Goal: Task Accomplishment & Management: Manage account settings

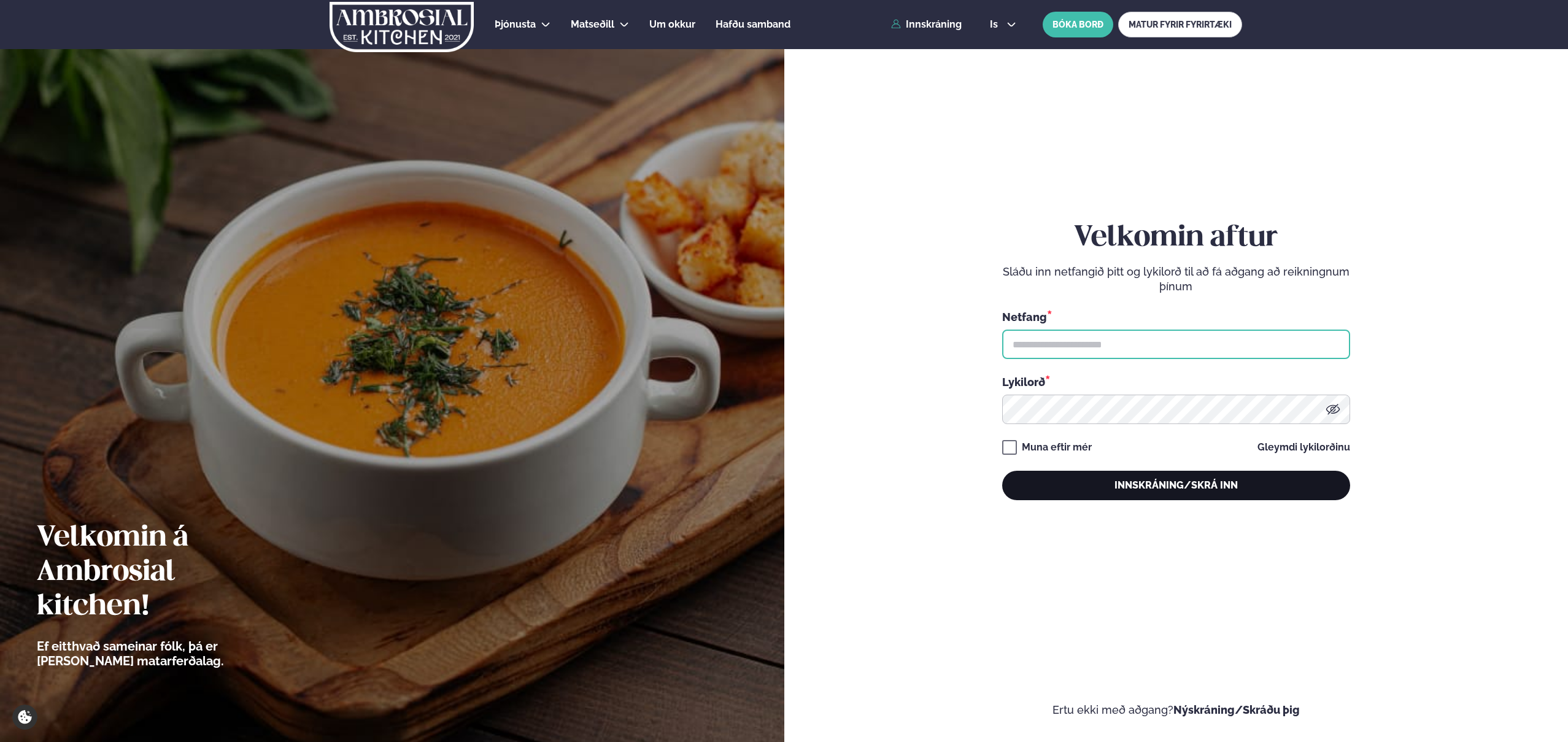
type input "**********"
click at [1090, 484] on button "Innskráning/Skrá inn" at bounding box center [1176, 485] width 348 height 30
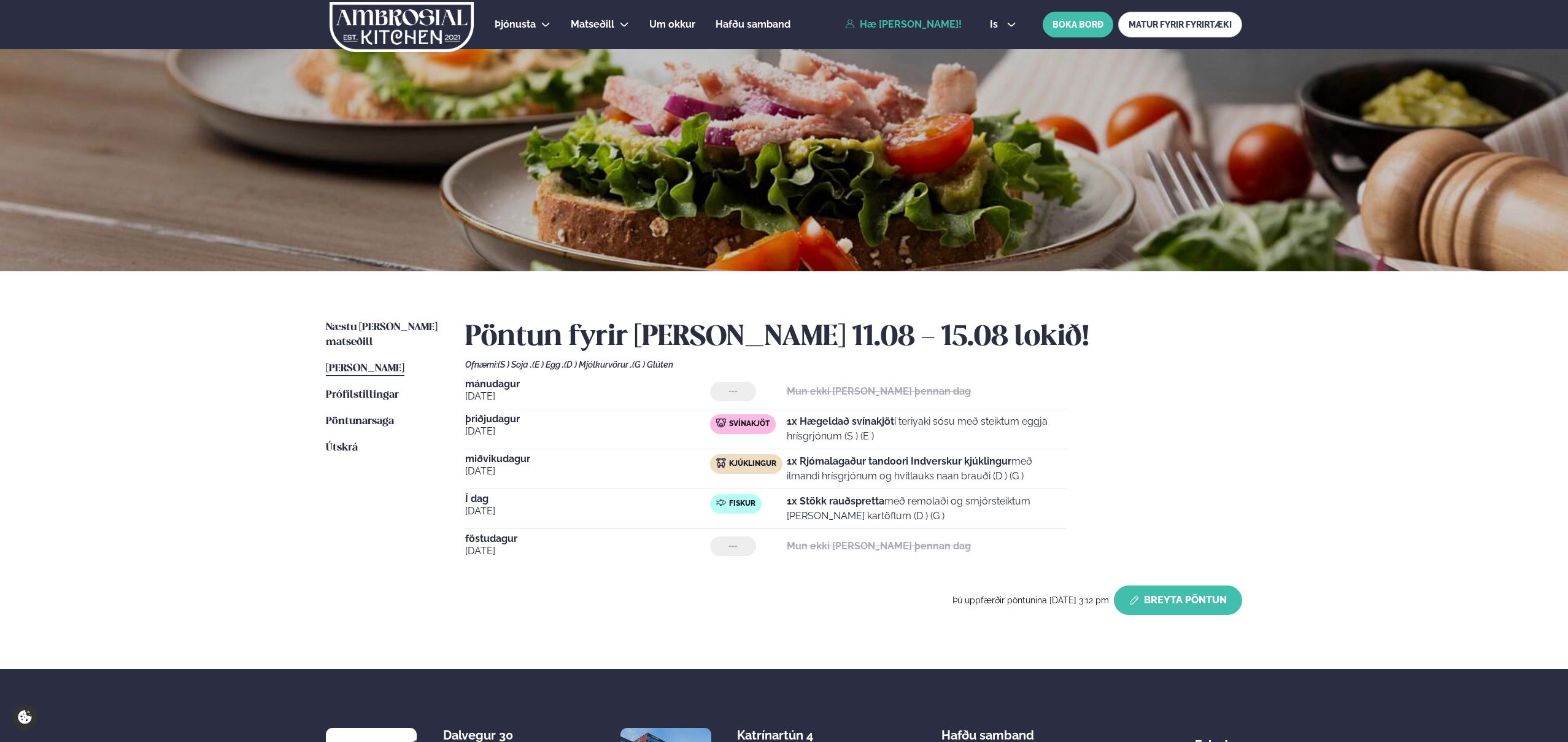
click at [1159, 608] on button "Breyta Pöntun" at bounding box center [1178, 600] width 128 height 30
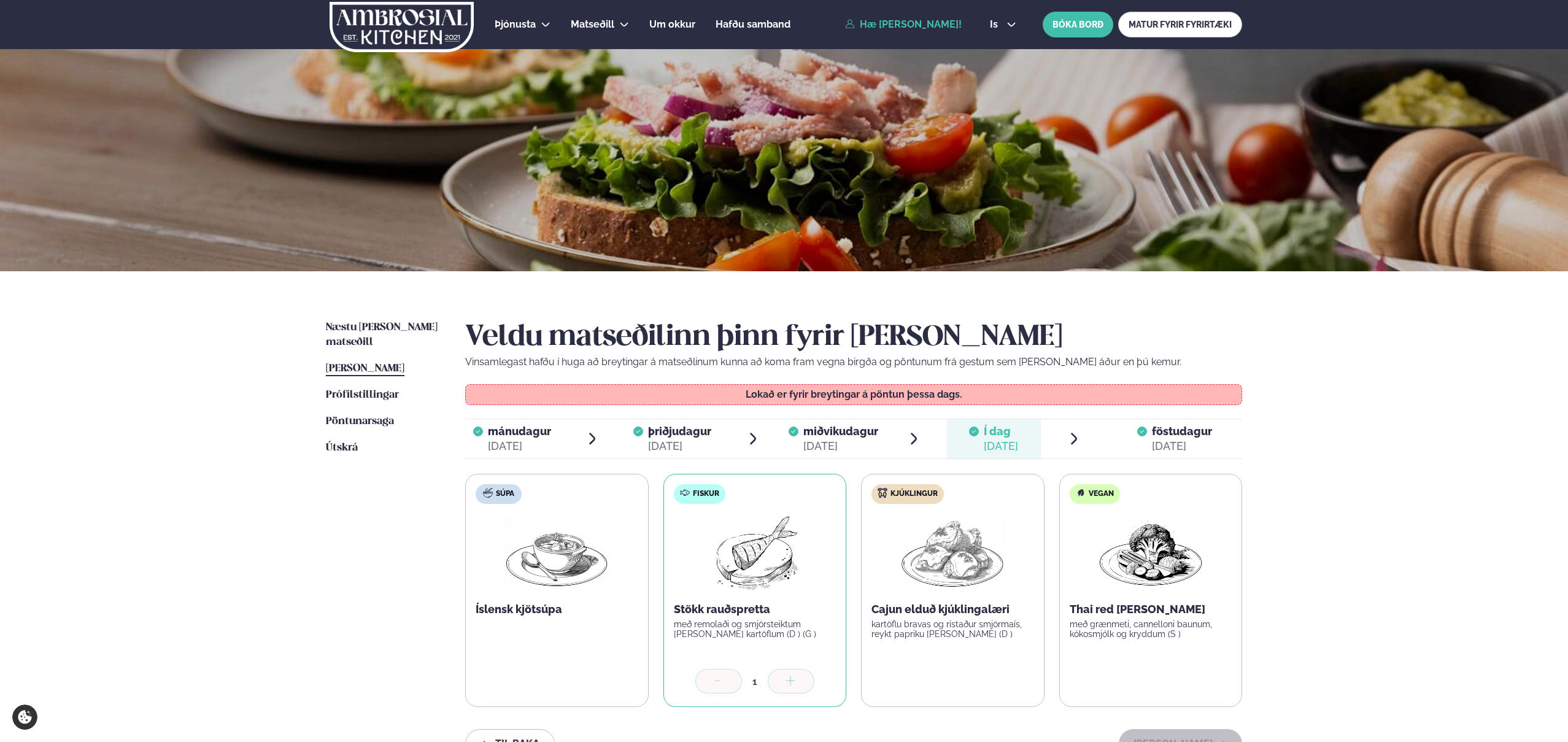
click at [1169, 448] on div "[DATE]" at bounding box center [1182, 446] width 60 height 15
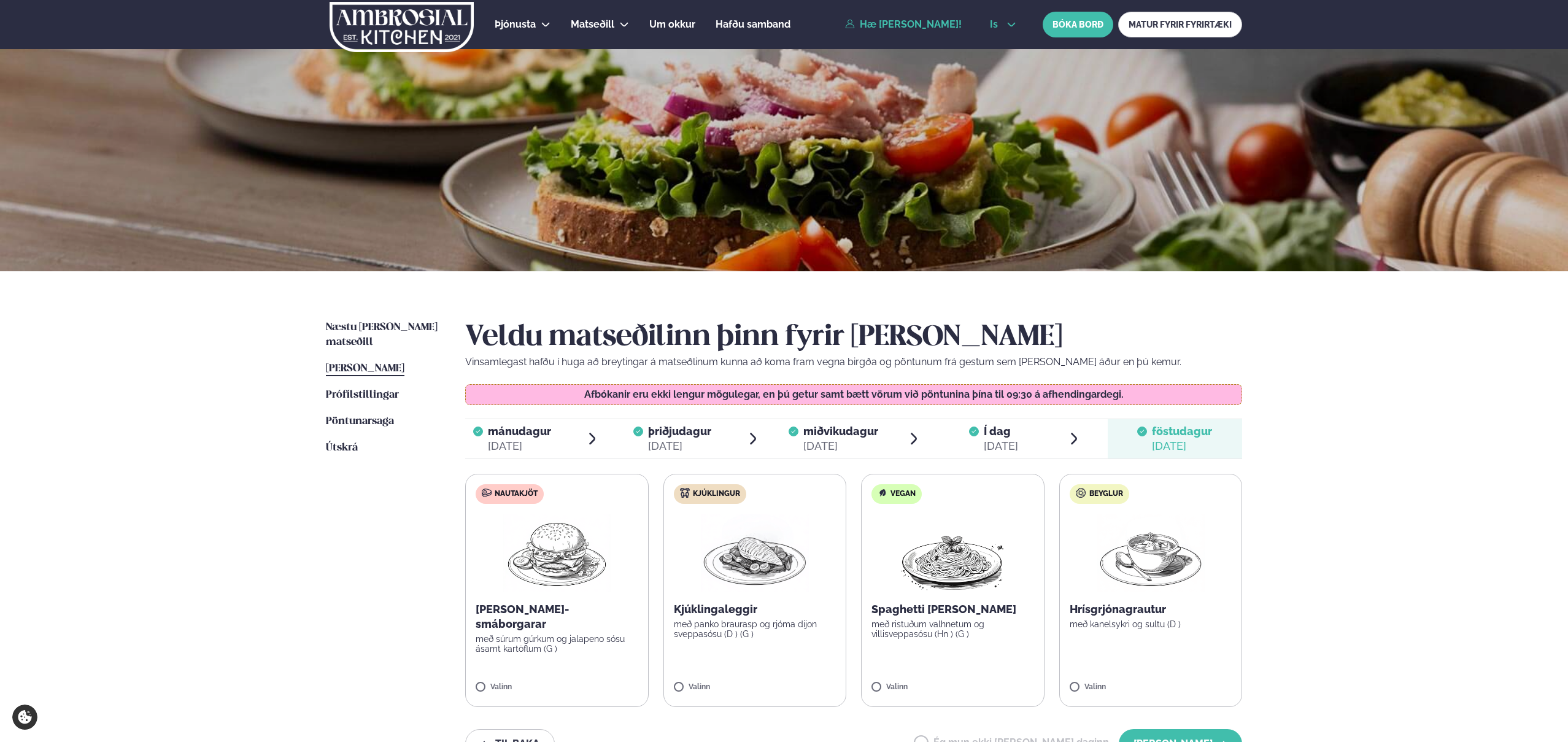
click at [1002, 26] on button "is" at bounding box center [1003, 25] width 46 height 10
click at [999, 35] on link "en" at bounding box center [1003, 47] width 46 height 25
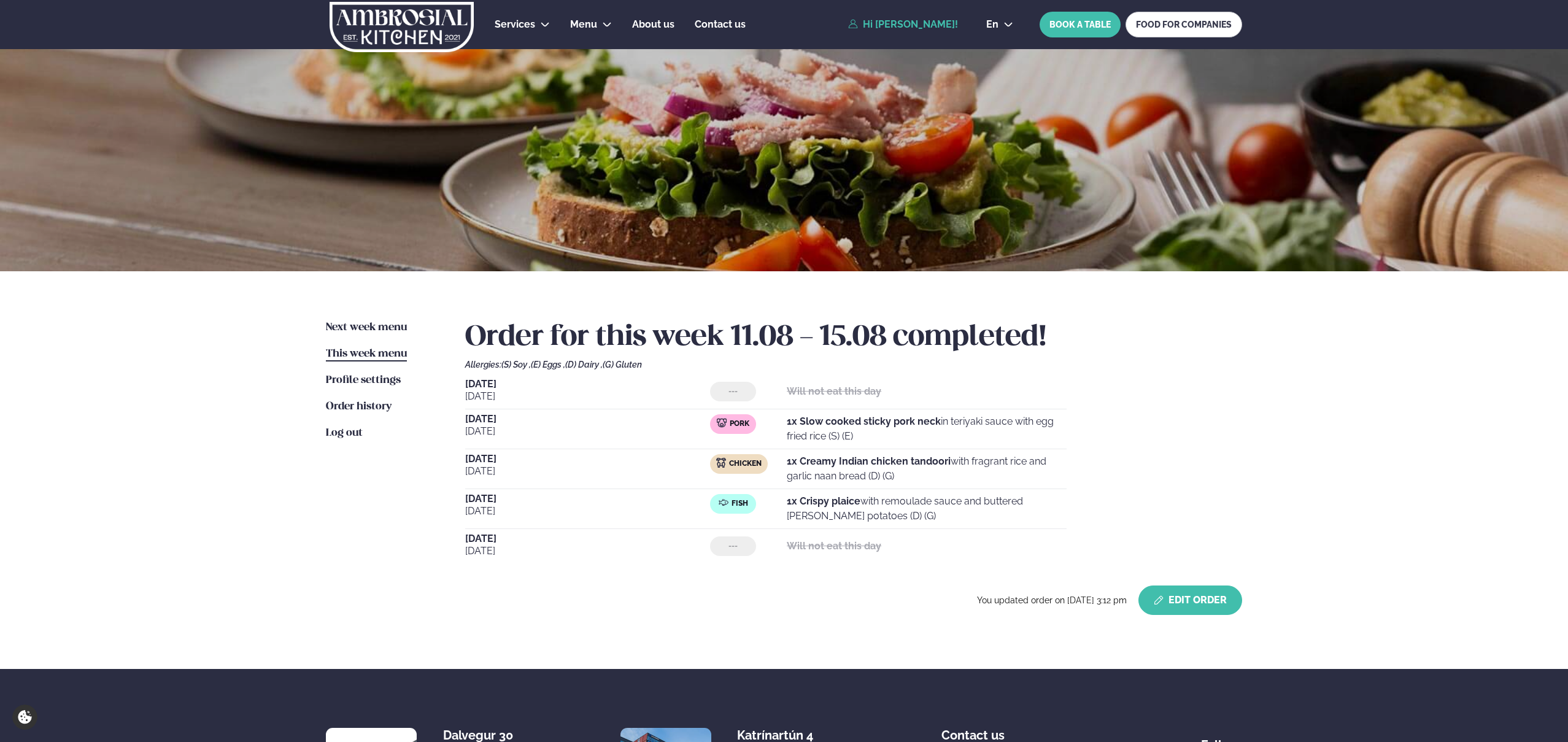
click at [1224, 605] on button "Edit Order" at bounding box center [1190, 600] width 103 height 30
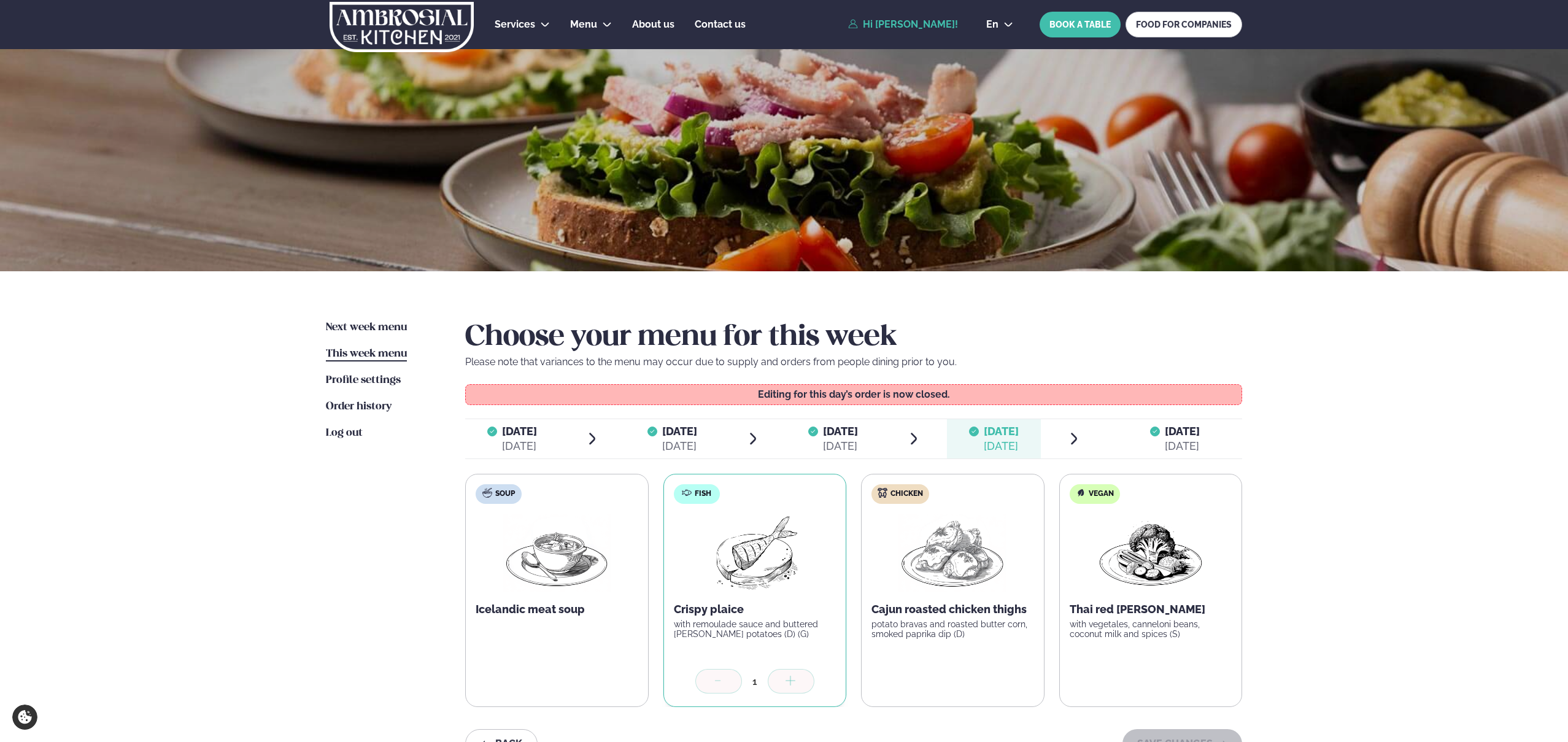
click at [1156, 450] on div at bounding box center [1155, 439] width 10 height 30
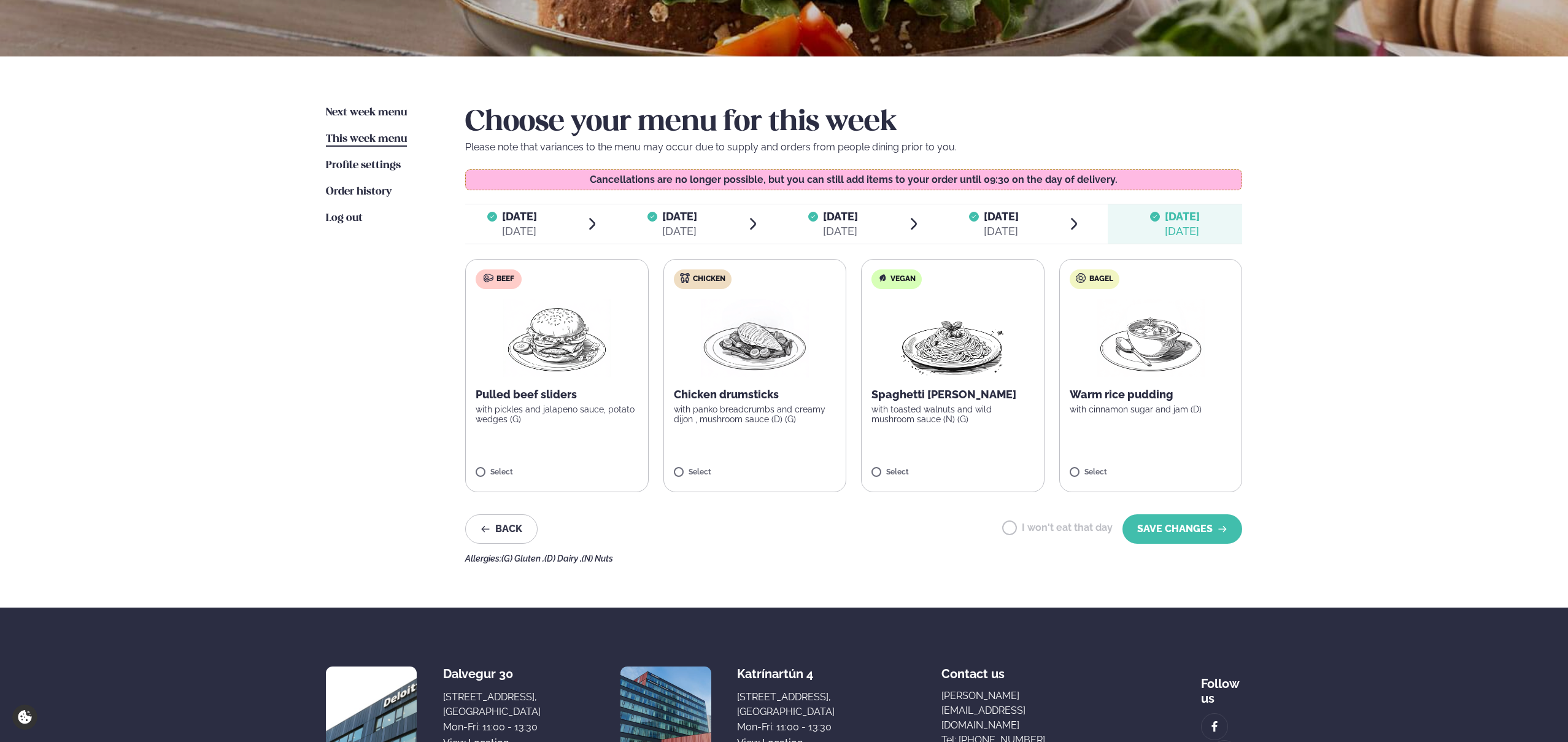
scroll to position [223, 0]
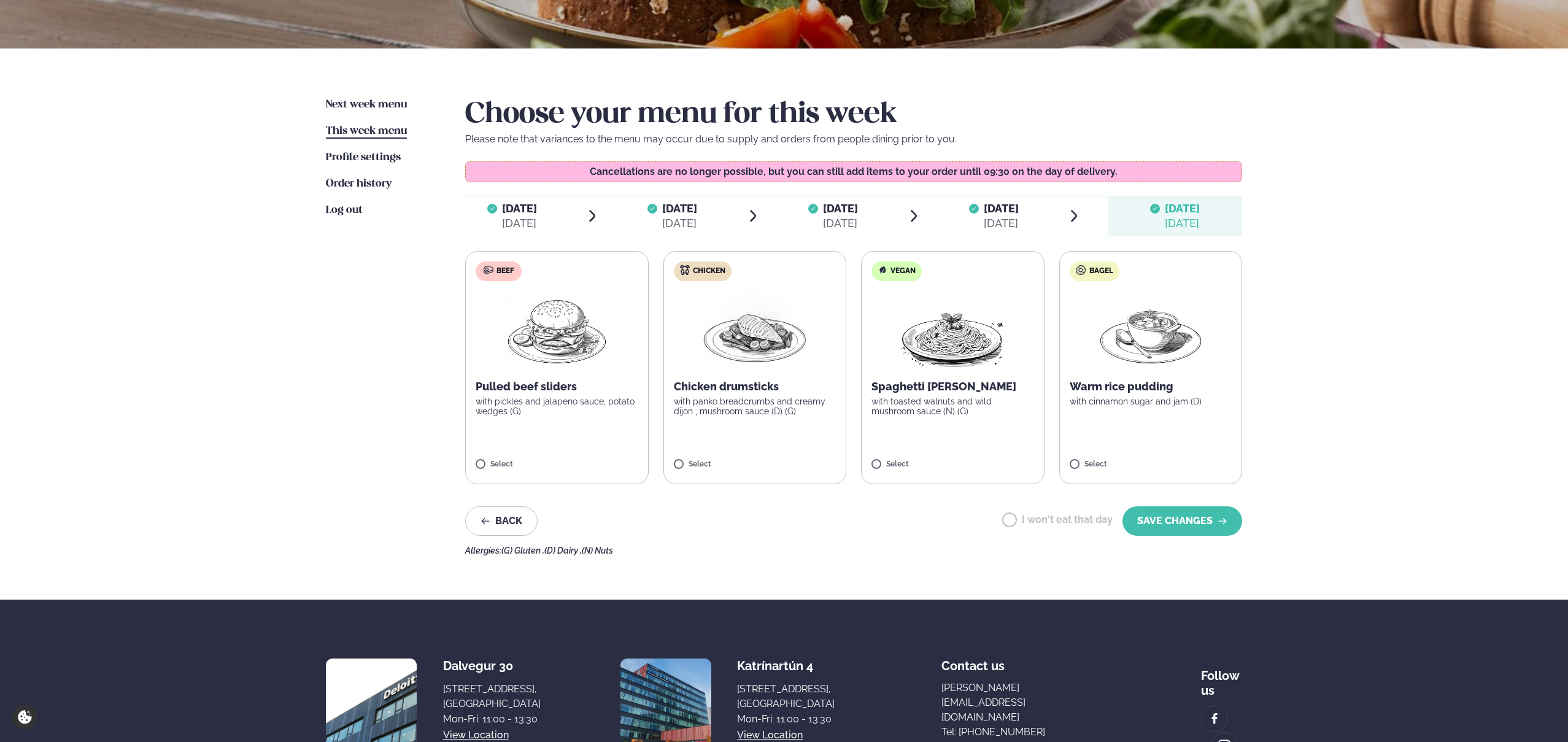
click at [560, 425] on label "Beef Pulled beef sliders with pickles and jalapeno sauce, potato wedges (G) Sel…" at bounding box center [557, 367] width 183 height 233
click at [1178, 526] on button "SAVE CHANGES" at bounding box center [1182, 521] width 119 height 30
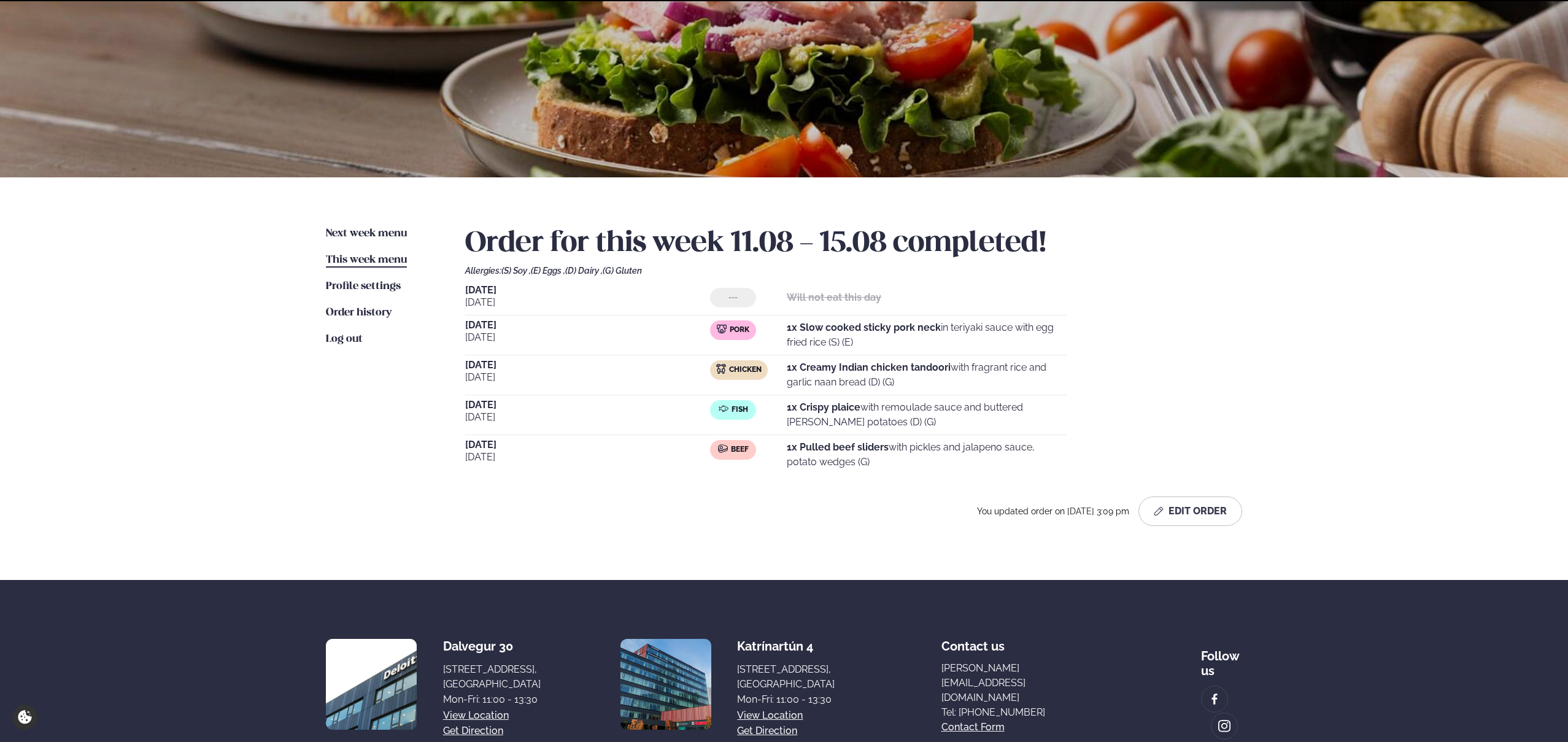
scroll to position [180, 0]
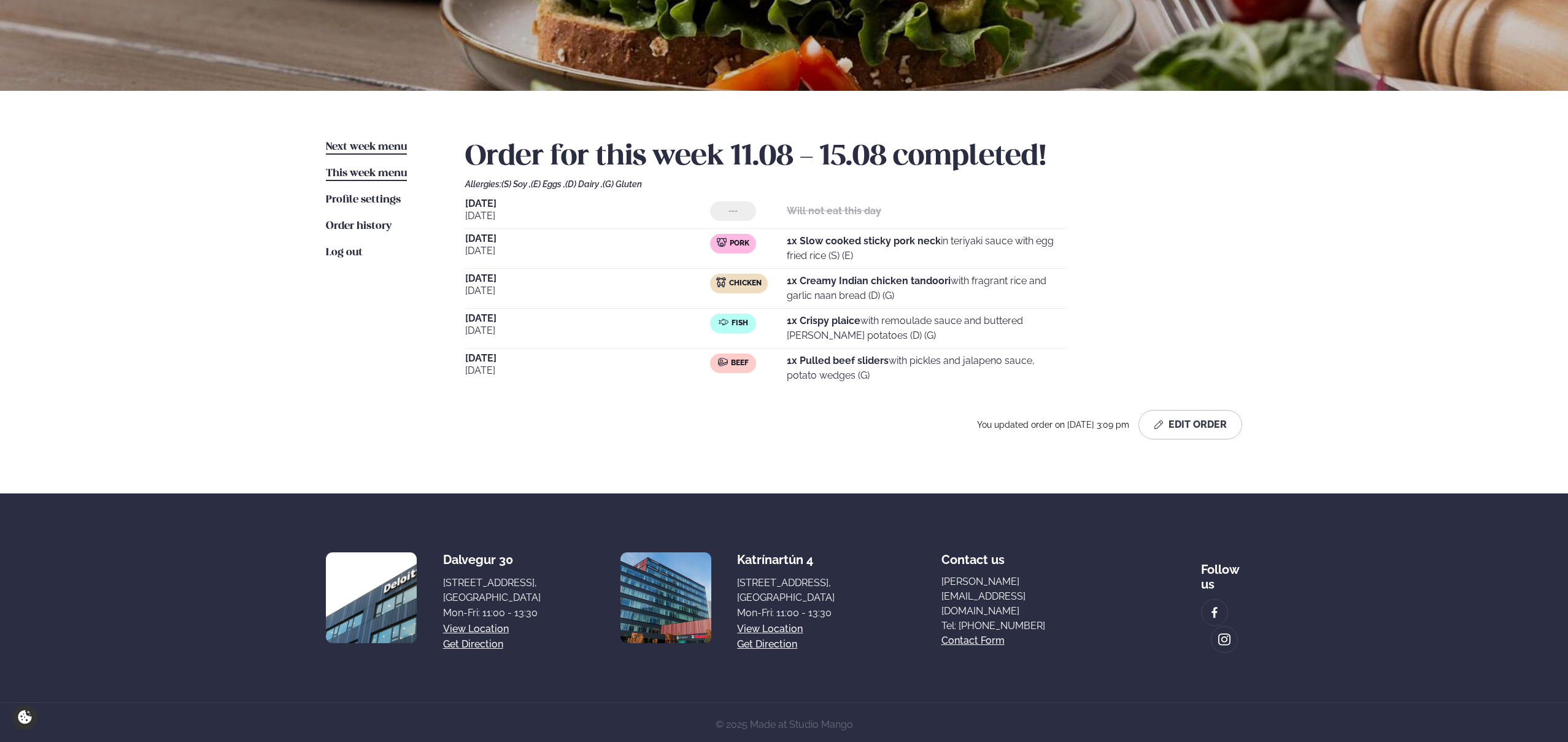
click at [365, 148] on span "Next week menu" at bounding box center [366, 146] width 81 height 10
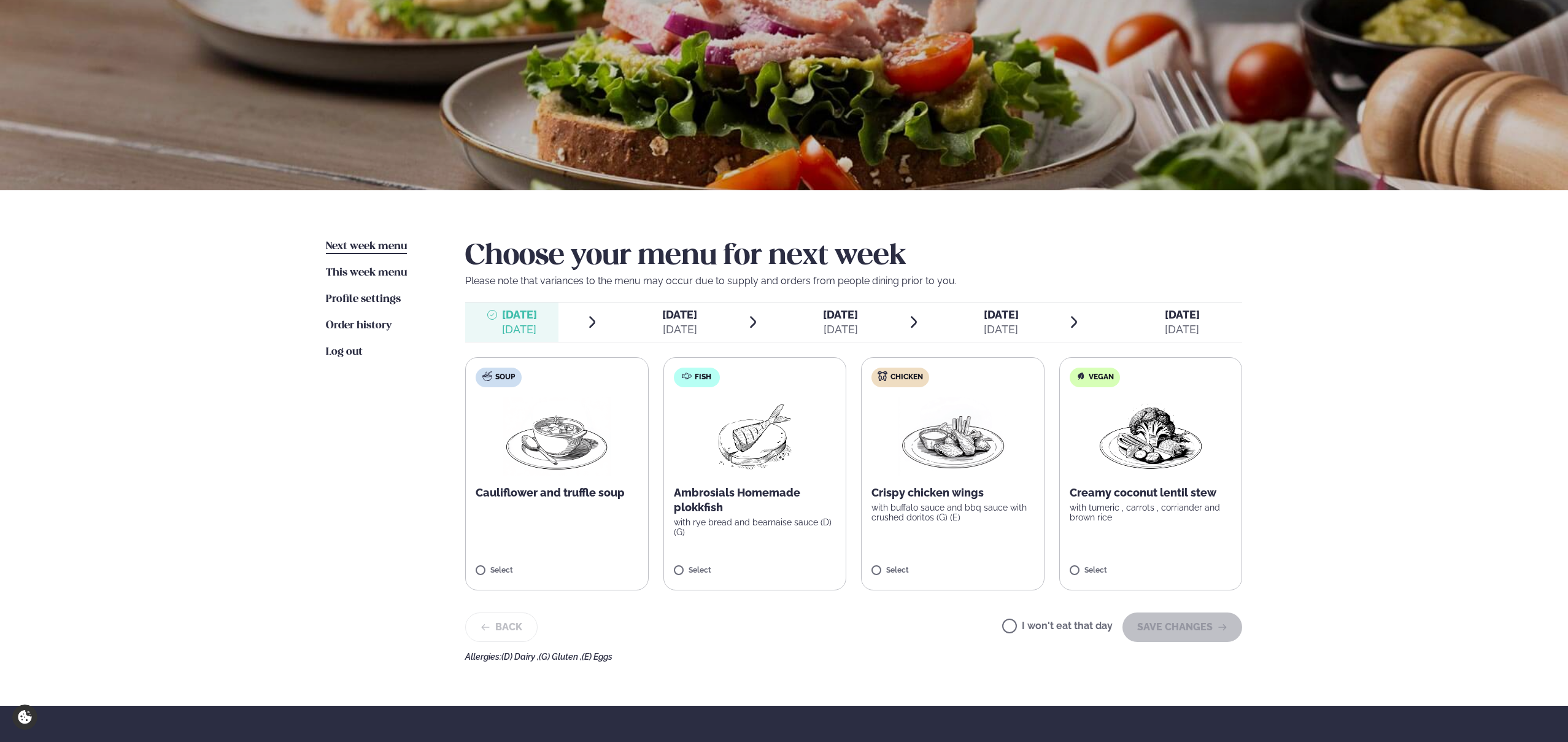
scroll to position [222, 0]
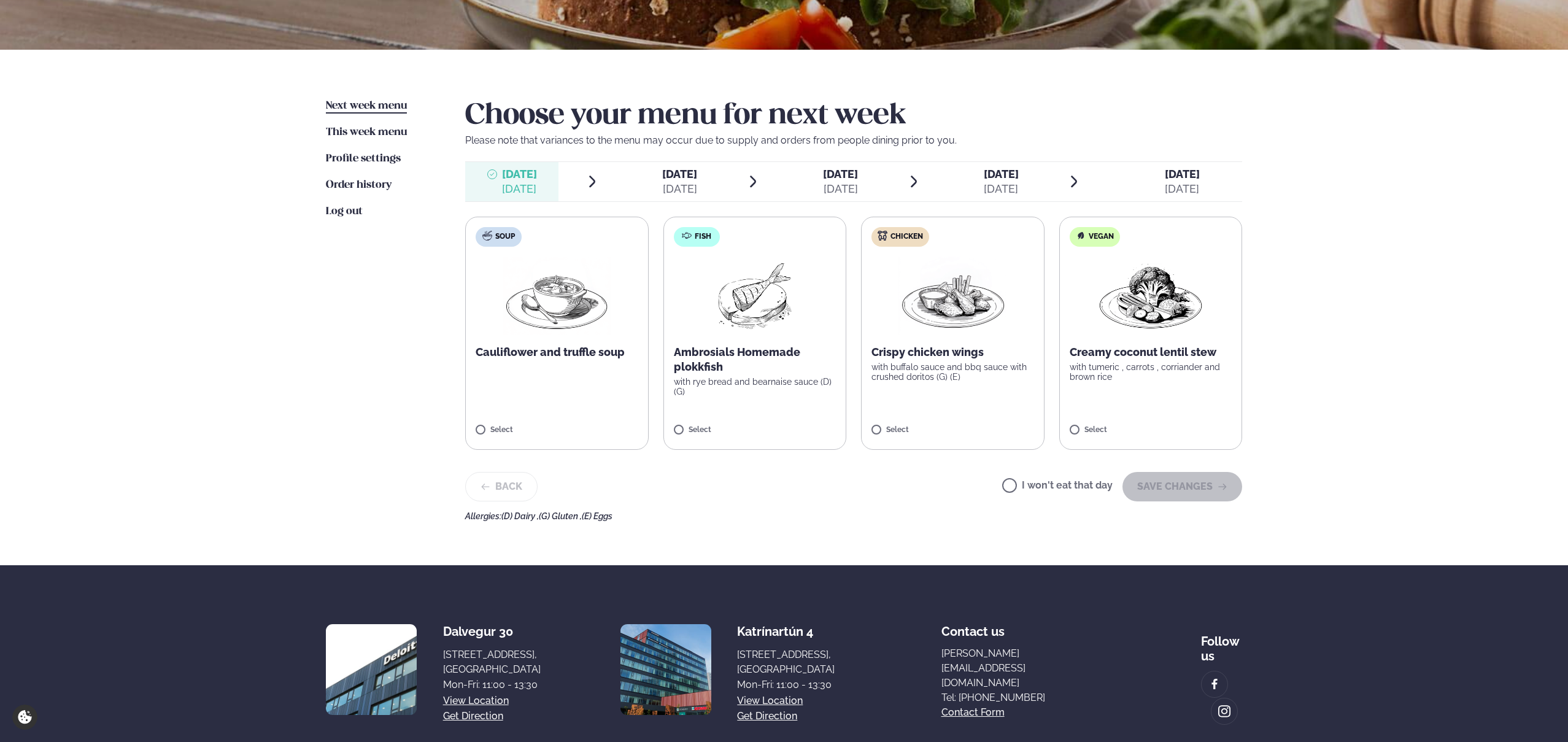
click at [670, 191] on div "[DATE]" at bounding box center [680, 189] width 35 height 15
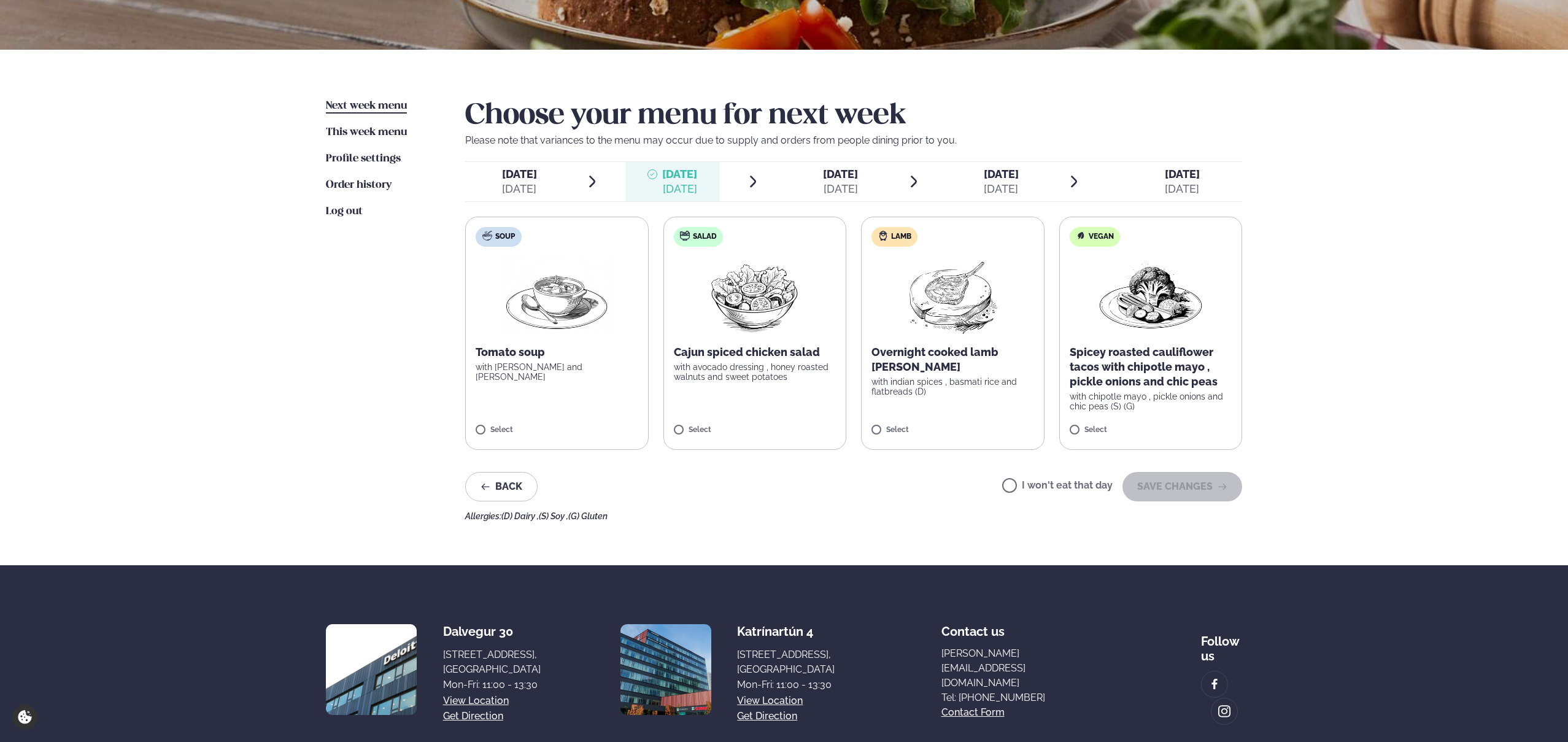
click at [561, 185] on li "[DATE] [DATE]" at bounding box center [532, 181] width 134 height 39
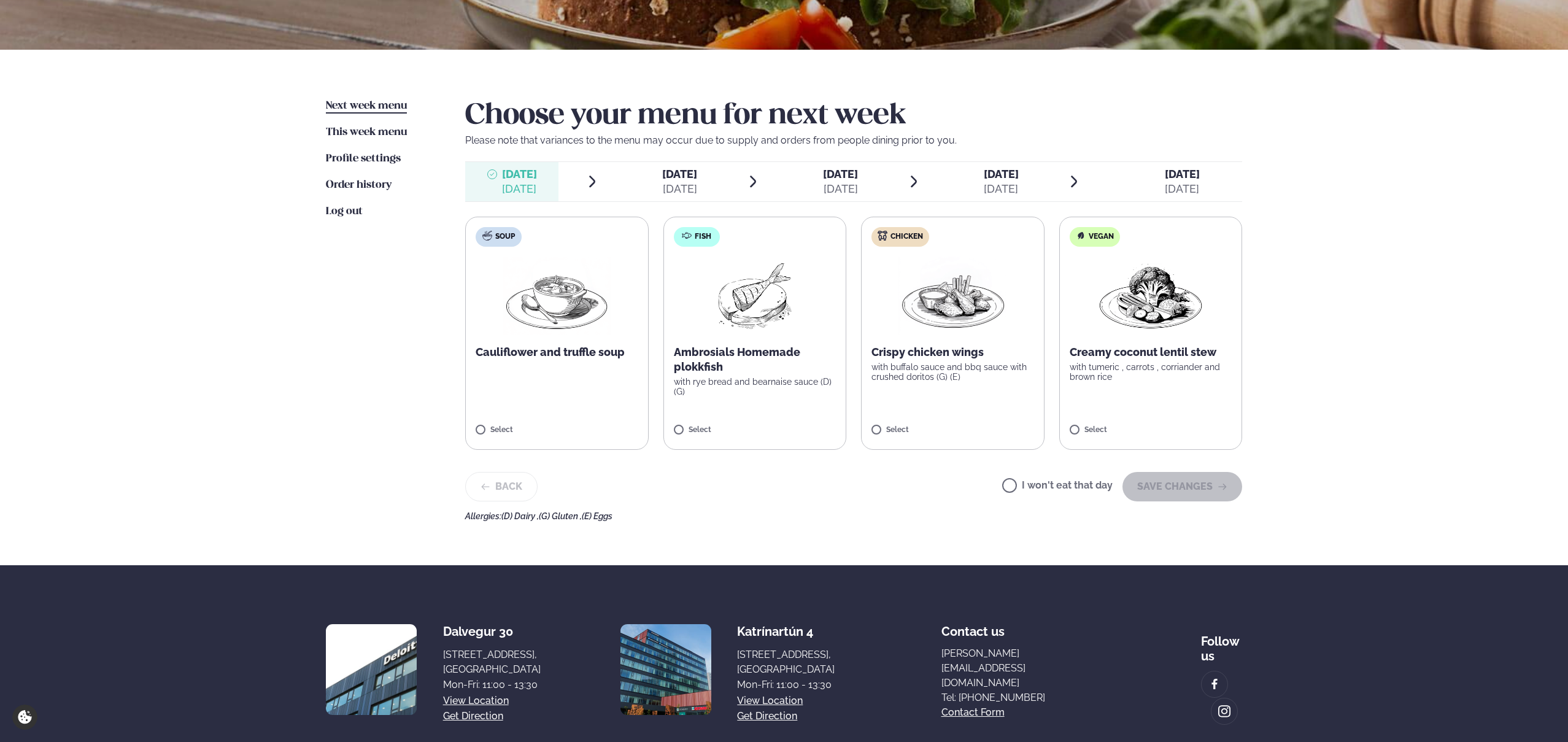
click at [1071, 489] on label "I won't eat that day" at bounding box center [1057, 486] width 110 height 13
click at [1137, 491] on button "SAVE CHANGES" at bounding box center [1182, 486] width 119 height 30
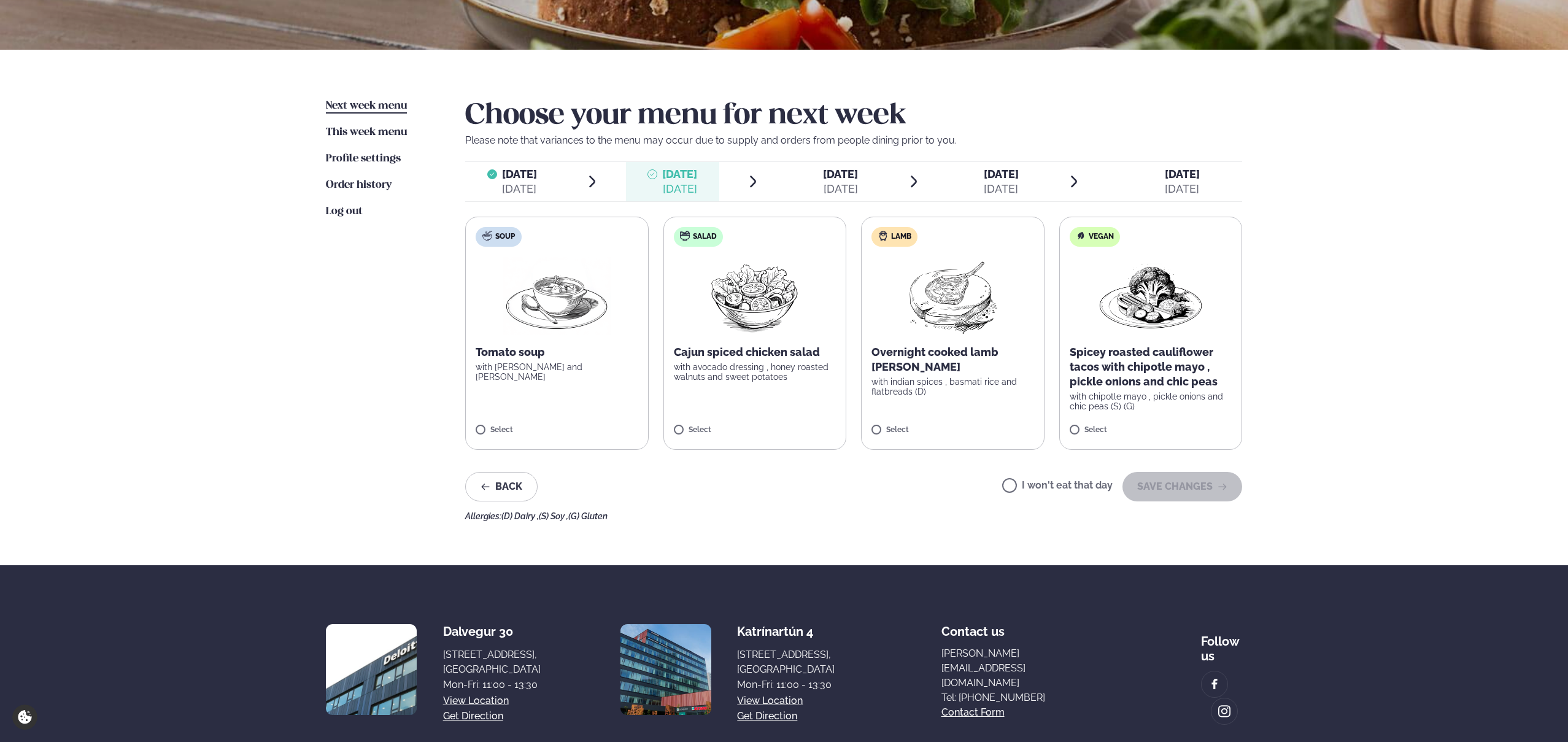
click at [938, 421] on label "Lamb Overnight cooked lamb [PERSON_NAME] with indian spices , basmati rice and …" at bounding box center [952, 333] width 183 height 233
click at [1168, 495] on button "SAVE CHANGES" at bounding box center [1182, 486] width 119 height 30
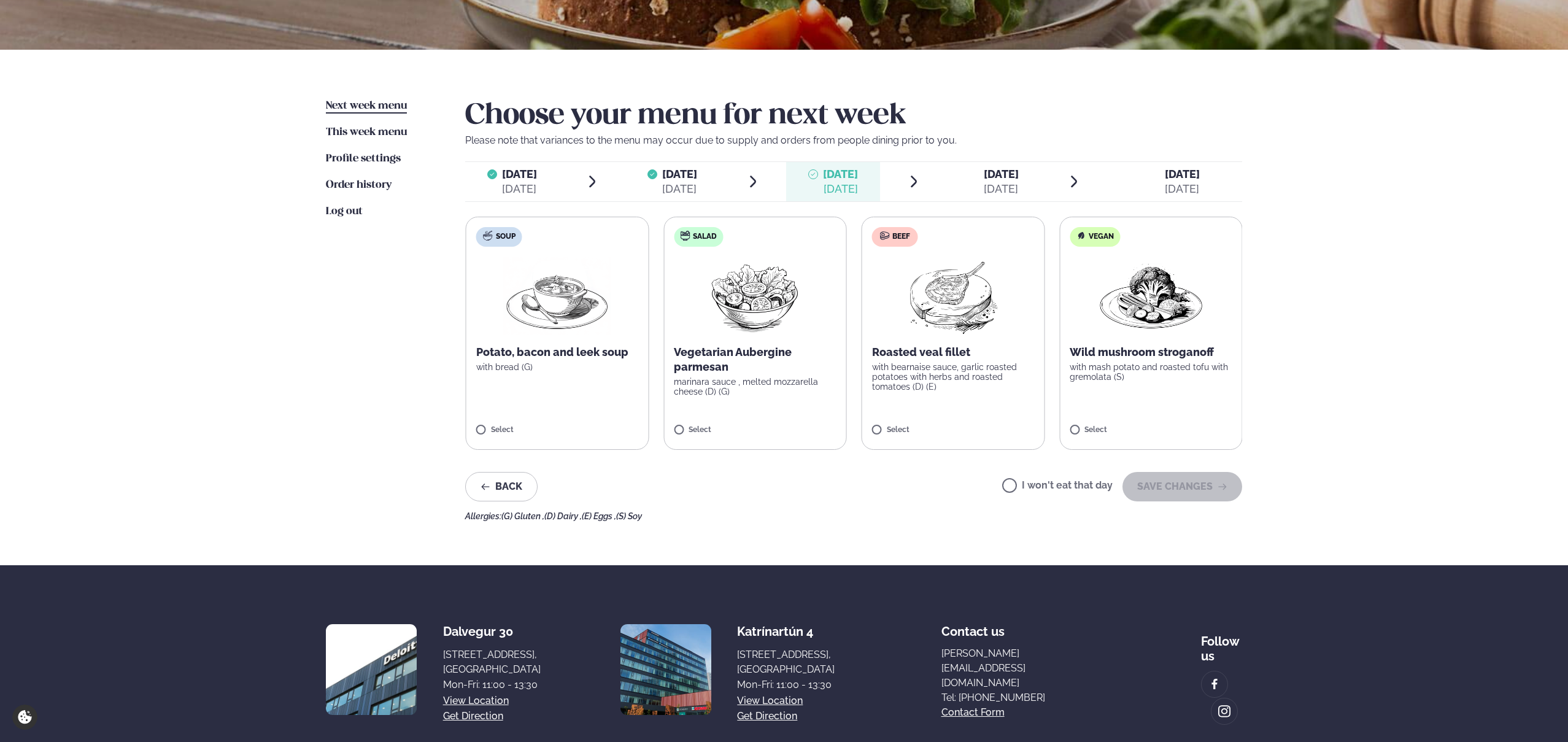
click at [986, 410] on label "Beef Roasted veal fillet with bearnaise sauce, garlic roasted potatoes with her…" at bounding box center [953, 333] width 183 height 233
click at [1156, 496] on button "SAVE CHANGES" at bounding box center [1182, 486] width 119 height 30
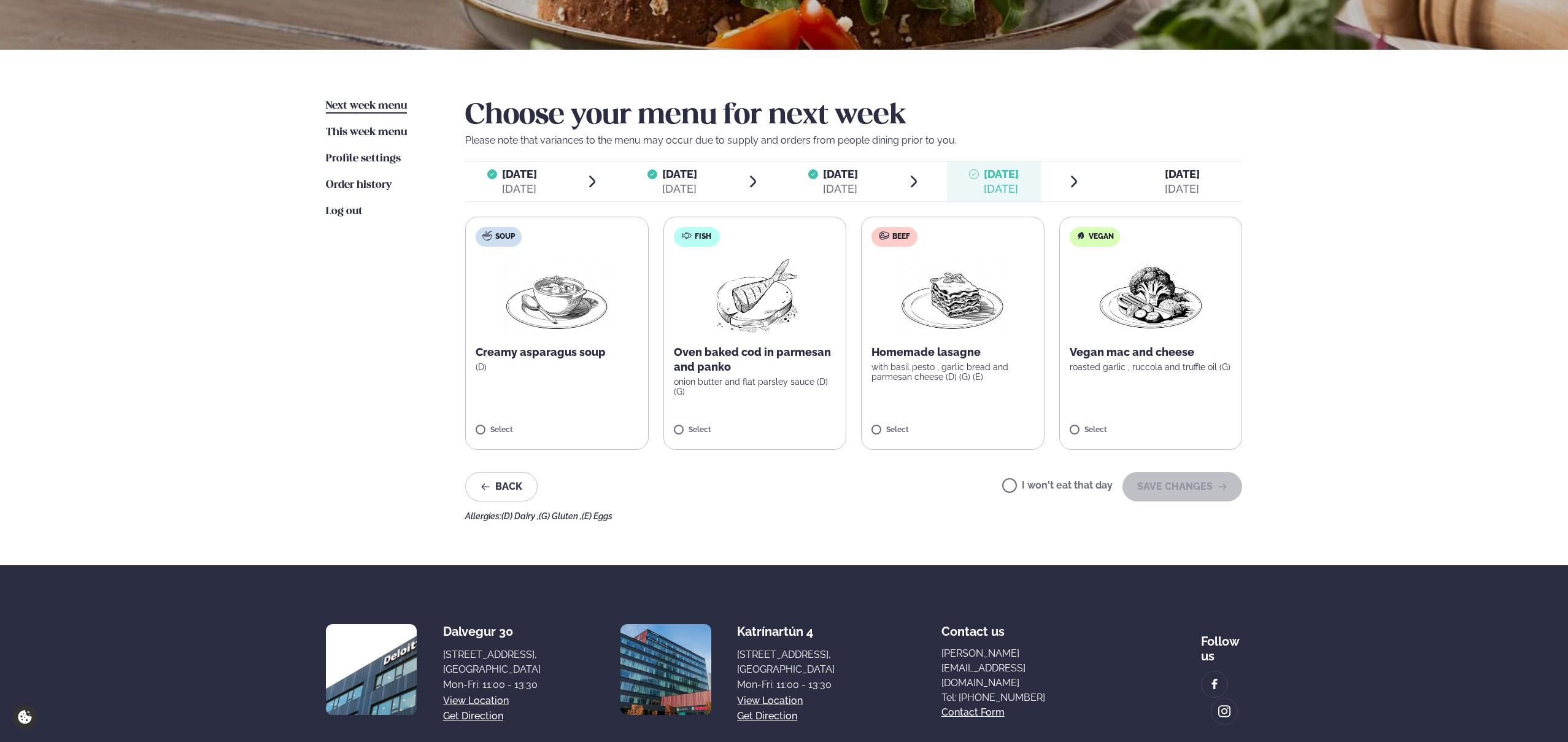
click at [774, 369] on p "Oven baked cod in parmesan and panko" at bounding box center [754, 360] width 162 height 30
click at [1207, 483] on button "SAVE CHANGES" at bounding box center [1182, 486] width 119 height 30
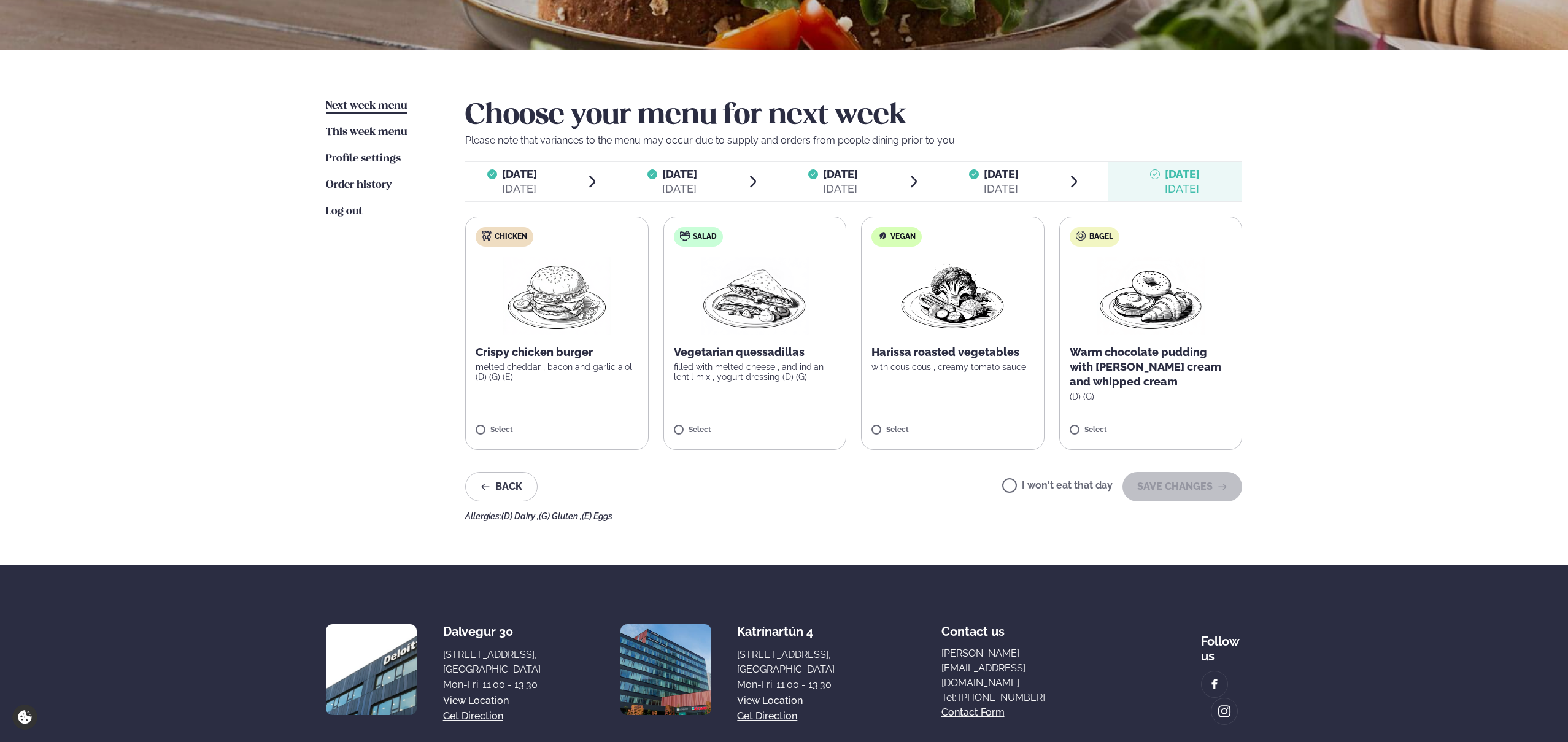
click at [1106, 492] on label "I won't eat that day" at bounding box center [1057, 486] width 110 height 13
click at [1172, 492] on button "SAVE CHANGES" at bounding box center [1182, 486] width 119 height 30
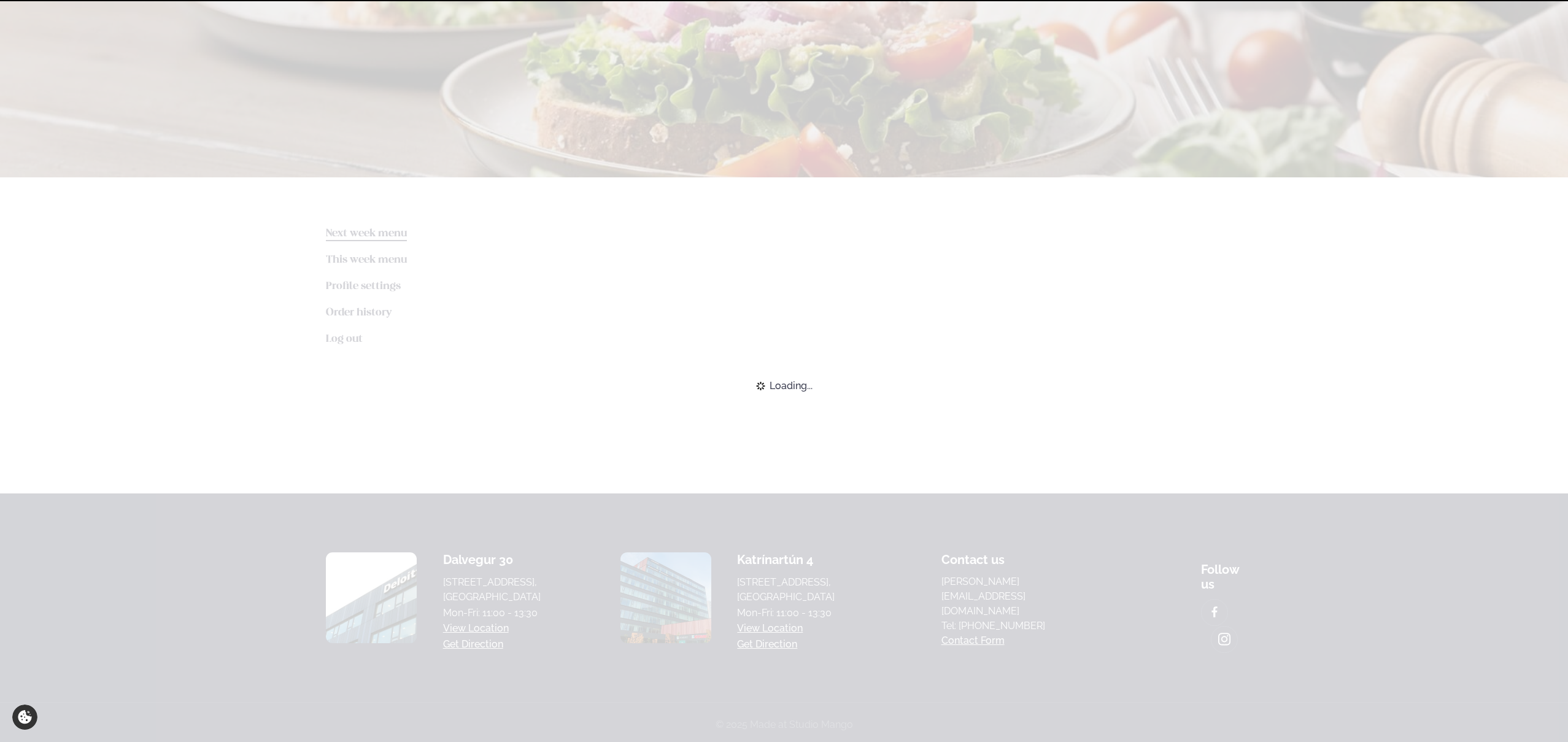
scroll to position [175, 0]
